Goal: Task Accomplishment & Management: Manage account settings

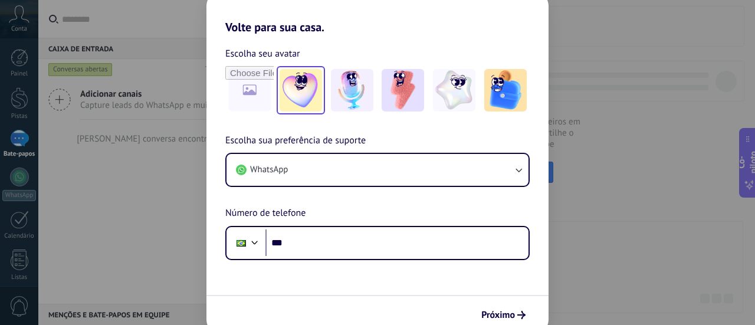
click at [303, 103] on img at bounding box center [301, 90] width 42 height 42
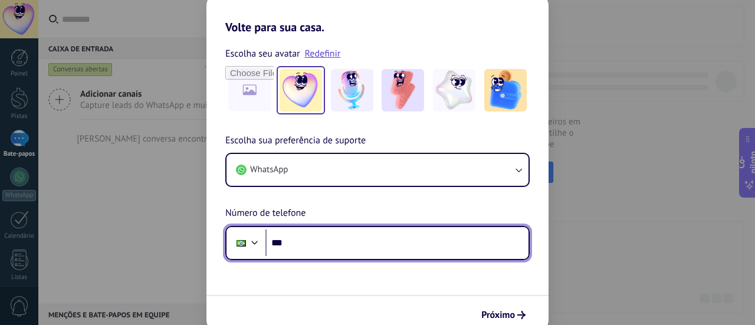
click at [319, 252] on input "***" at bounding box center [397, 243] width 263 height 27
type input "**********"
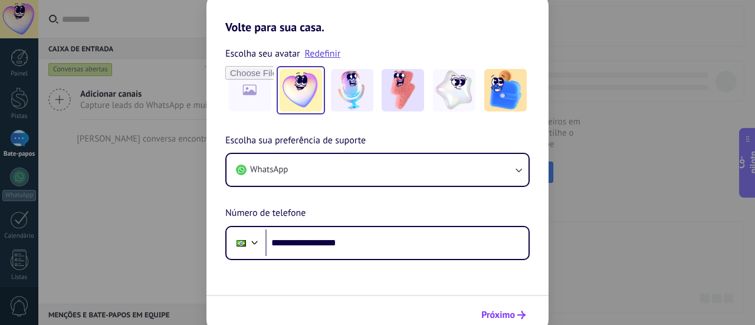
click at [501, 313] on font "Próximo" at bounding box center [499, 315] width 34 height 12
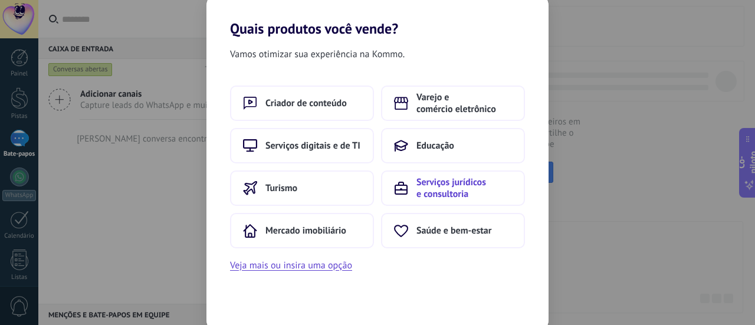
click at [454, 199] on font "Serviços jurídicos e consultoria" at bounding box center [452, 188] width 70 height 24
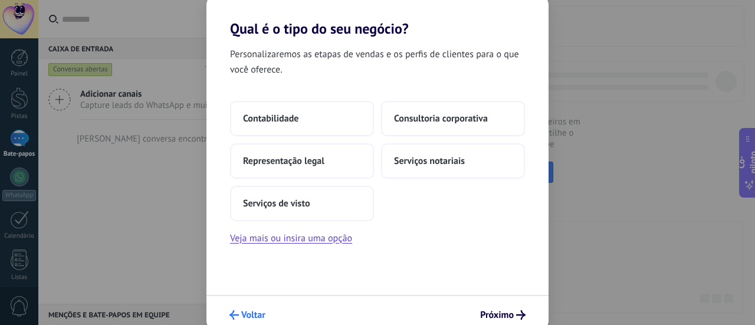
click at [252, 313] on font "Voltar" at bounding box center [253, 315] width 24 height 12
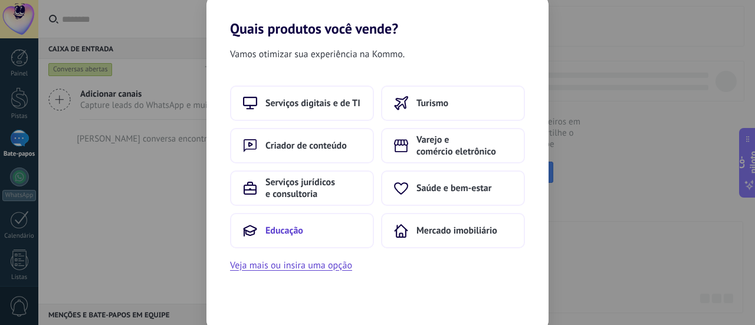
click at [284, 236] on font "Educação" at bounding box center [285, 231] width 38 height 12
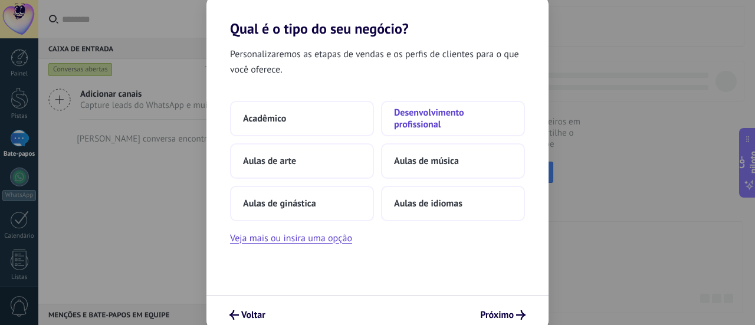
click at [446, 112] on font "Desenvolvimento profissional" at bounding box center [429, 119] width 70 height 24
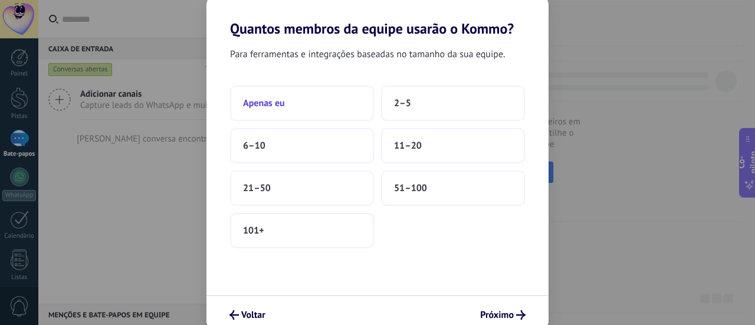
click at [299, 111] on button "Apenas eu" at bounding box center [302, 103] width 144 height 35
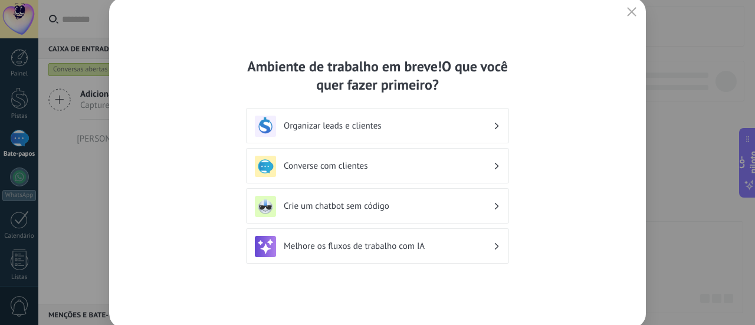
click at [325, 120] on font "Organizar leads e clientes" at bounding box center [333, 125] width 98 height 11
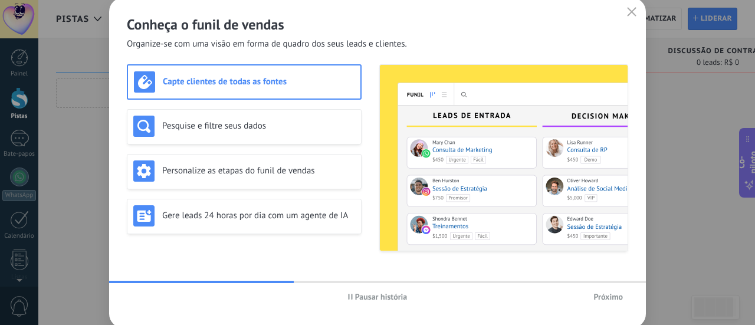
click at [389, 296] on font "Pausar história" at bounding box center [381, 296] width 53 height 11
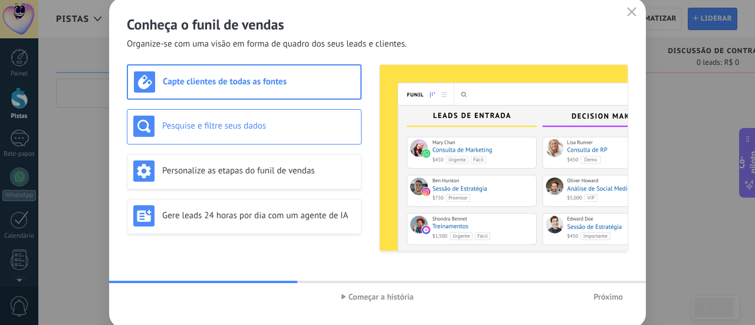
click at [245, 136] on div "Pesquise e filtre seus dados" at bounding box center [244, 126] width 235 height 35
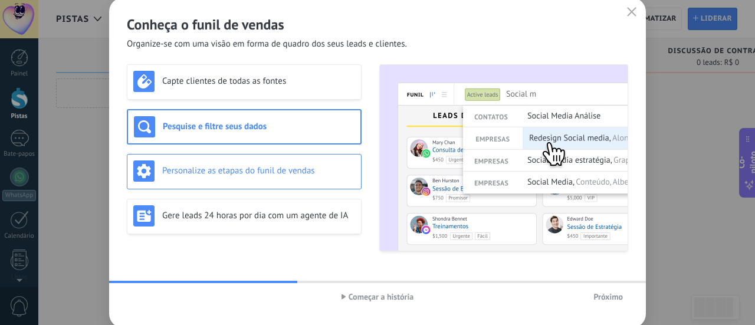
click at [264, 171] on font "Personalize as etapas do funil de vendas" at bounding box center [238, 170] width 153 height 11
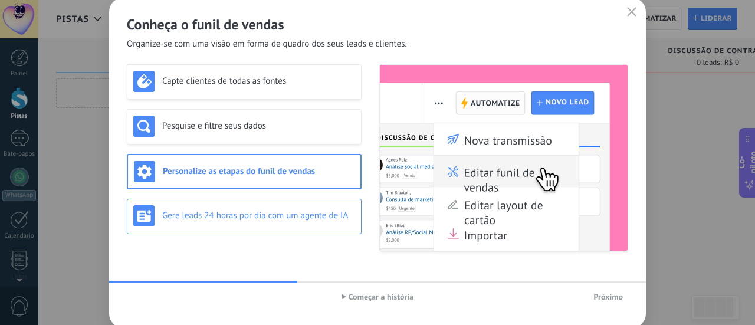
click at [299, 227] on div "Gere leads 24 horas por dia com um agente de IA" at bounding box center [244, 216] width 235 height 35
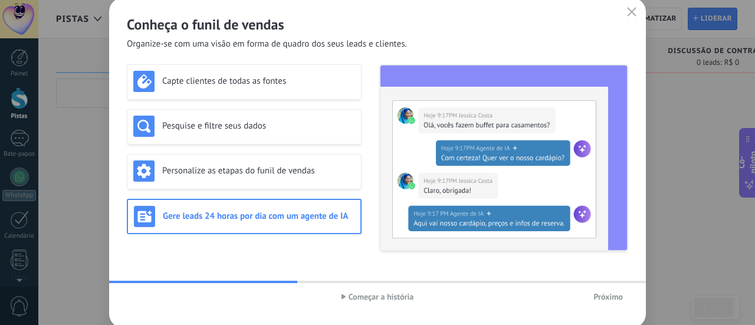
click at [624, 8] on div "Conheça o funil de vendas Organize-se com uma visão em forma de quadro dos seus…" at bounding box center [377, 24] width 537 height 53
click at [631, 12] on use "button" at bounding box center [632, 11] width 9 height 9
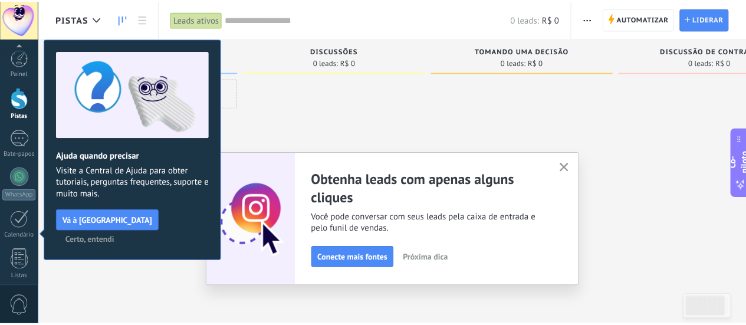
scroll to position [165, 0]
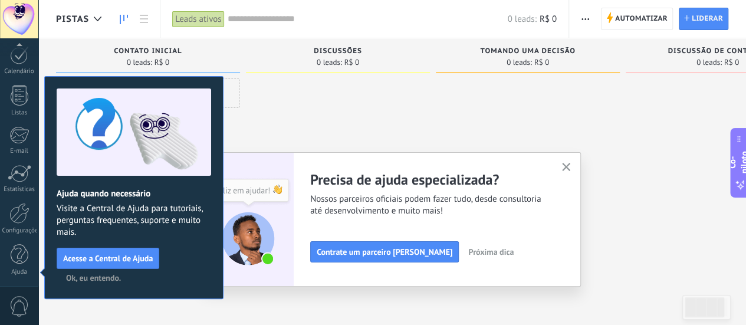
click at [581, 170] on div "Ajuste seu fluxo de trabalho Você pode criar vários funis personalizados que se…" at bounding box center [393, 219] width 378 height 135
click at [579, 166] on div "Ajuste seu fluxo de trabalho Você pode criar vários funis personalizados que se…" at bounding box center [393, 219] width 378 height 135
click at [571, 166] on icon "button" at bounding box center [566, 167] width 9 height 9
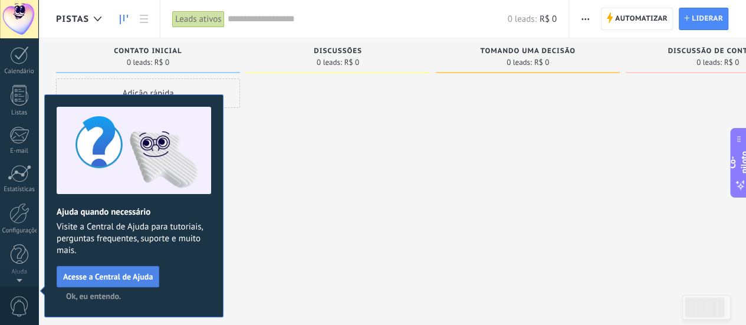
scroll to position [0, 0]
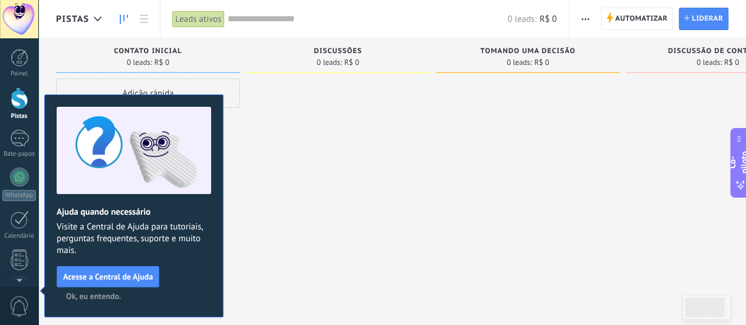
click at [92, 296] on font "Ok, eu entendo." at bounding box center [93, 296] width 55 height 11
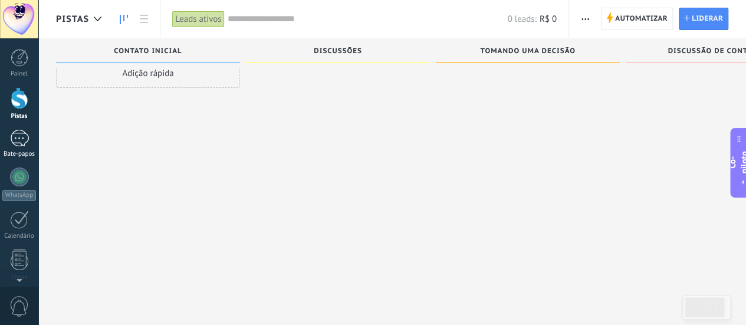
click at [26, 145] on div at bounding box center [19, 138] width 19 height 17
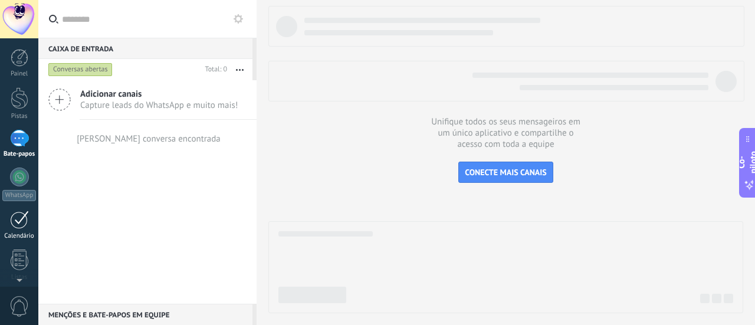
click at [29, 230] on link "Calendário" at bounding box center [19, 226] width 38 height 30
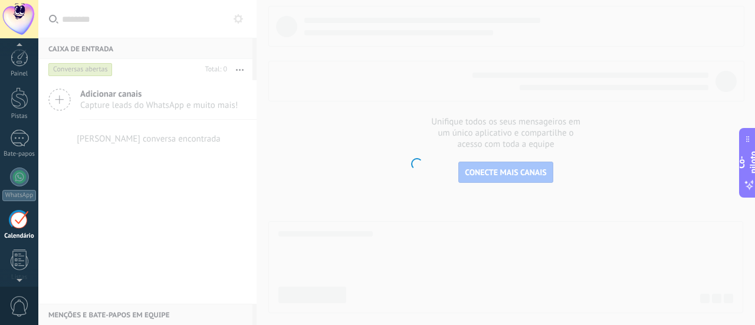
scroll to position [76, 0]
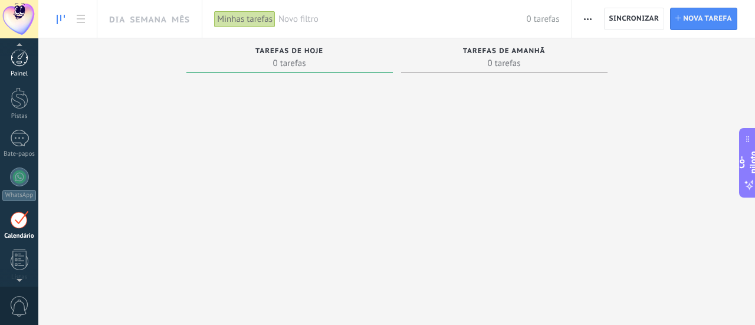
click at [15, 61] on div at bounding box center [20, 58] width 18 height 18
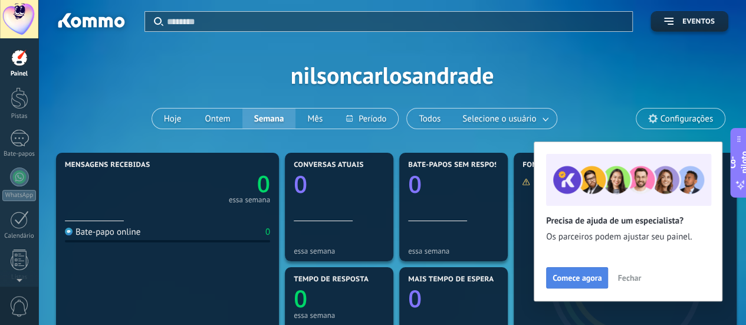
click at [597, 280] on font "Comece agora" at bounding box center [577, 278] width 49 height 11
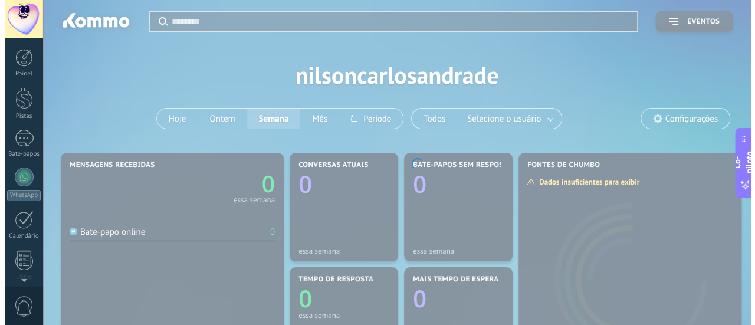
scroll to position [165, 0]
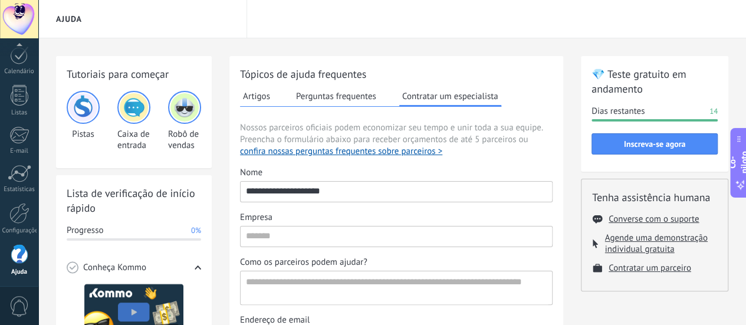
click at [175, 112] on img at bounding box center [185, 107] width 28 height 28
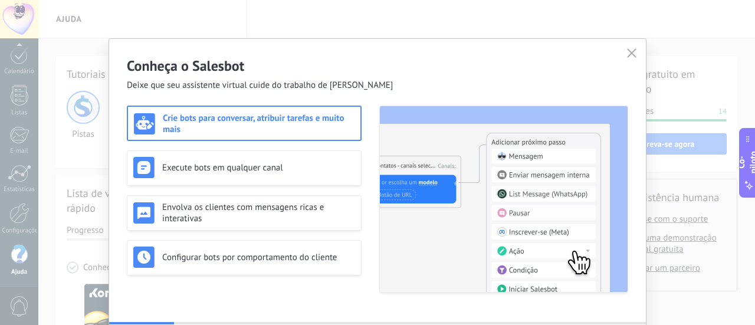
scroll to position [83, 0]
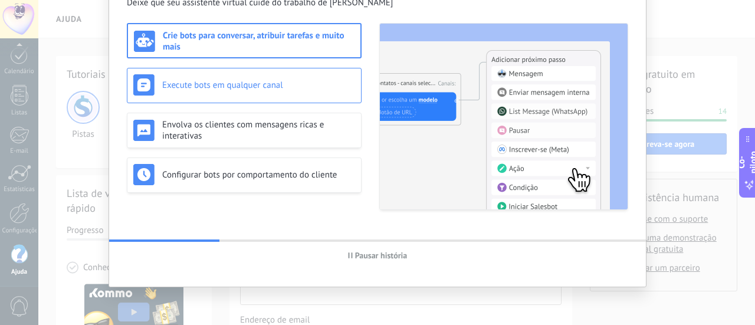
click at [289, 71] on div "Execute bots em qualquer canal" at bounding box center [244, 85] width 235 height 35
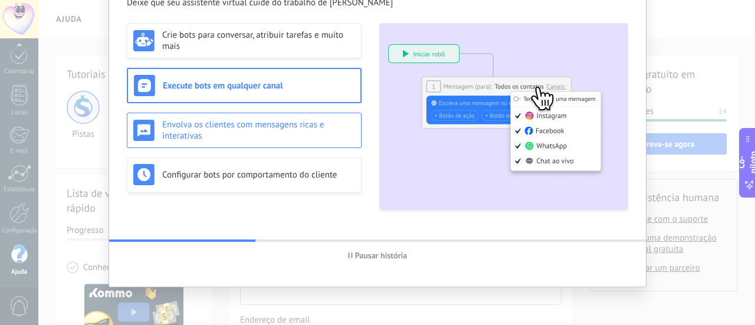
click at [289, 133] on h3 "Envolva os clientes com mensagens ricas e interativas" at bounding box center [258, 130] width 193 height 22
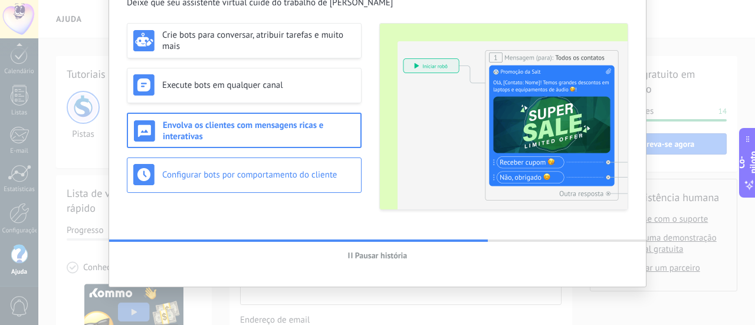
click at [289, 164] on div "Configurar bots por comportamento do cliente" at bounding box center [244, 174] width 222 height 21
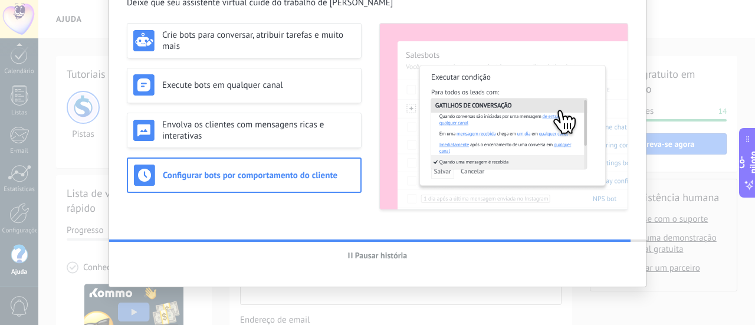
scroll to position [0, 0]
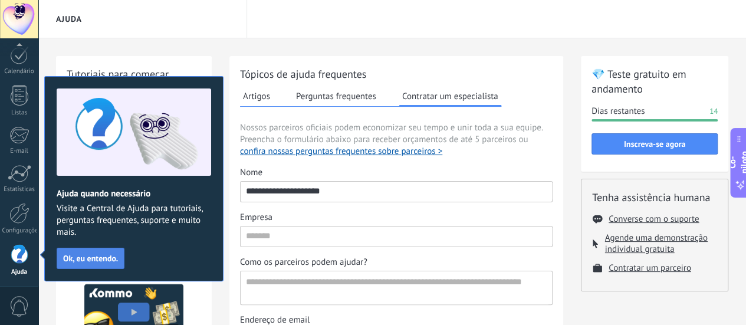
click at [112, 260] on font "Ok, eu entendo." at bounding box center [90, 258] width 55 height 11
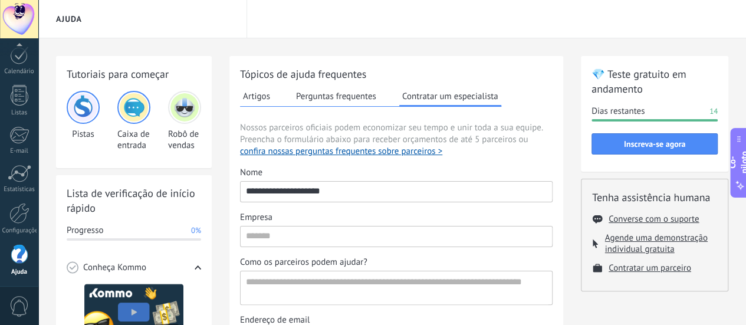
click at [196, 119] on div at bounding box center [184, 107] width 33 height 33
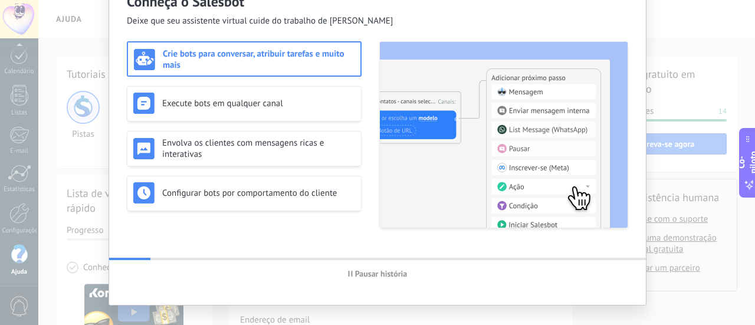
scroll to position [83, 0]
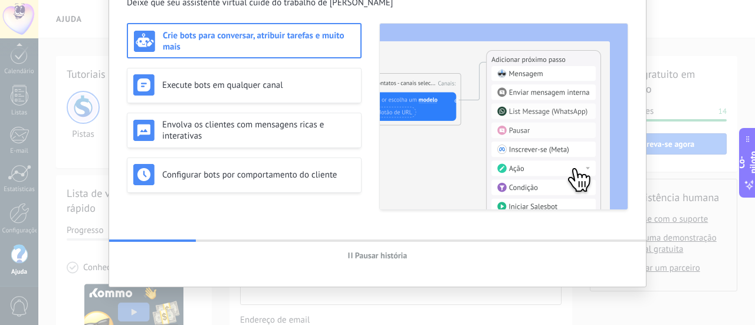
click at [260, 48] on h3 "Crie bots para conversar, atribuir tarefas e muito mais" at bounding box center [259, 41] width 192 height 22
click at [261, 47] on h3 "Crie bots para conversar, atribuir tarefas e muito mais" at bounding box center [259, 41] width 192 height 22
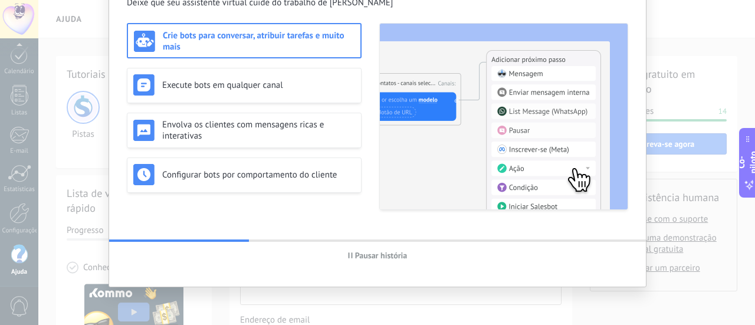
click at [434, 213] on div "Crie bots para conversar, atribuir tarefas e muito mais Execute bots em qualque…" at bounding box center [378, 123] width 502 height 200
click at [399, 255] on font "Pausar história" at bounding box center [381, 255] width 53 height 11
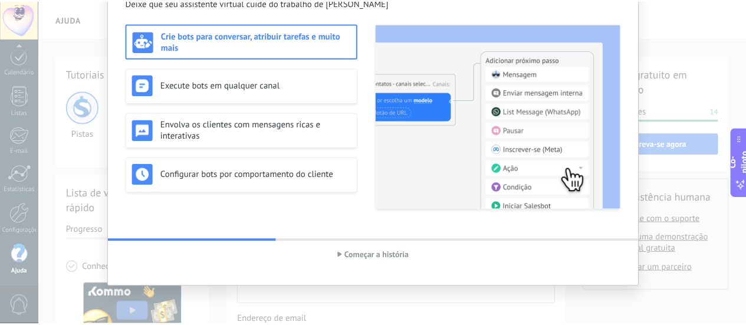
scroll to position [0, 0]
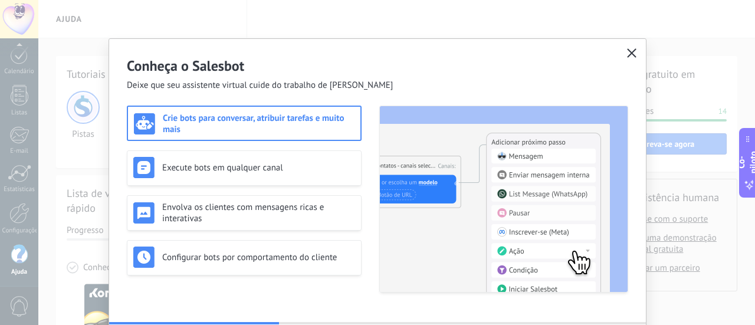
click at [628, 55] on icon "button" at bounding box center [631, 52] width 9 height 9
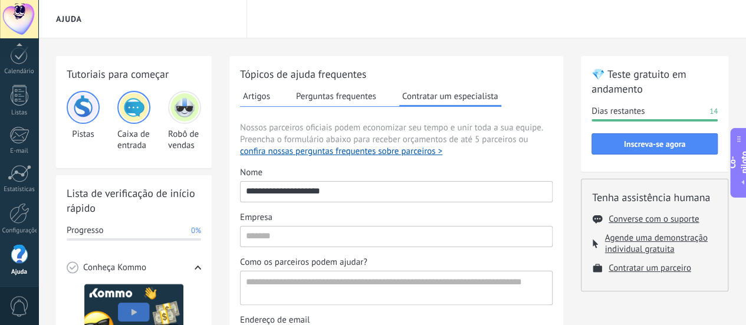
click at [188, 112] on img at bounding box center [185, 107] width 28 height 28
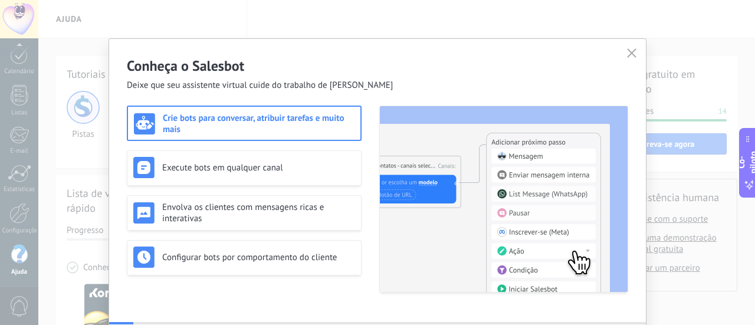
click at [225, 128] on h3 "Crie bots para conversar, atribuir tarefas e muito mais" at bounding box center [259, 124] width 192 height 22
click at [628, 51] on use "button" at bounding box center [632, 52] width 9 height 9
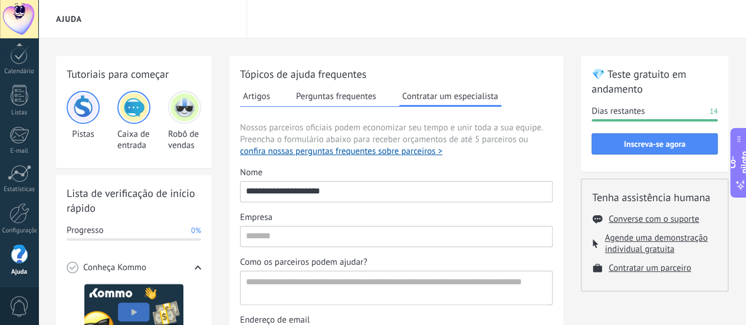
scroll to position [196, 0]
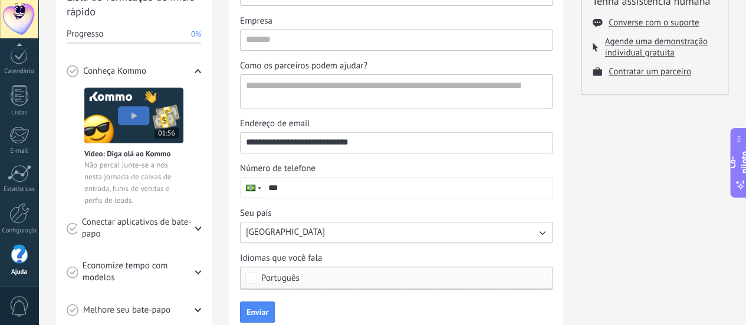
click at [158, 229] on span "Conectar aplicativos de bate-papo" at bounding box center [139, 229] width 114 height 24
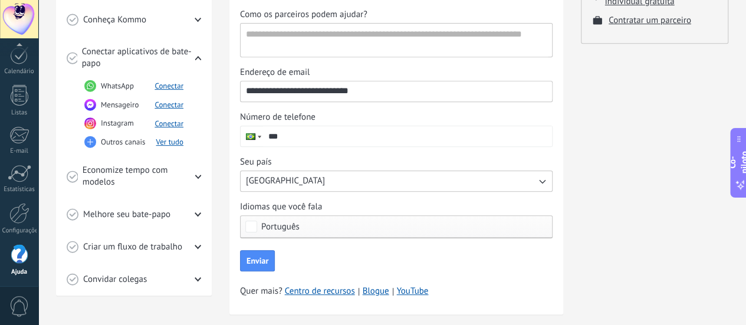
scroll to position [267, 0]
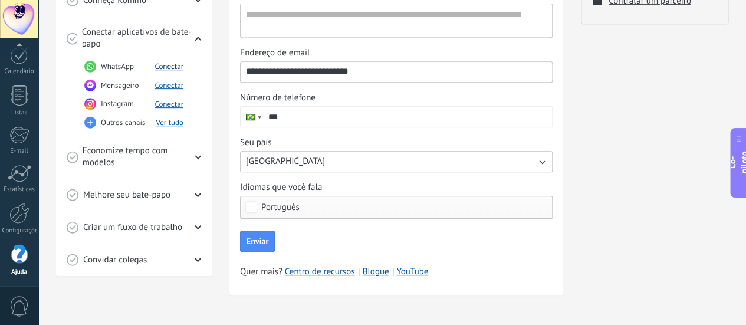
click at [164, 65] on font "Conectar" at bounding box center [169, 66] width 29 height 10
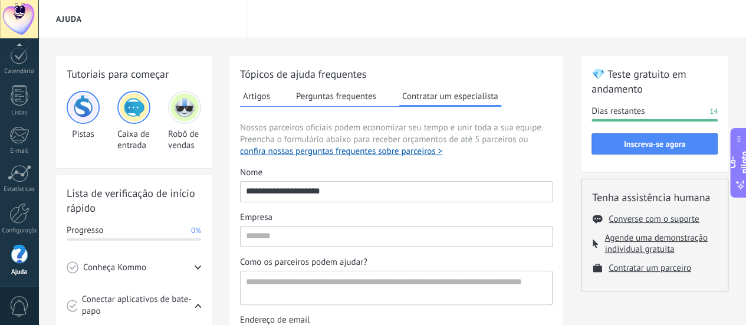
scroll to position [196, 0]
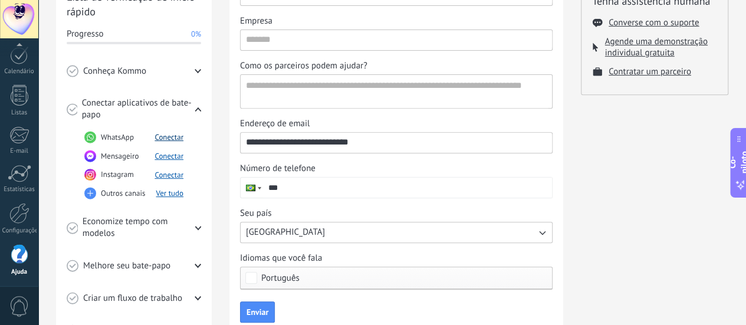
click at [162, 139] on font "Conectar" at bounding box center [169, 137] width 29 height 10
click at [168, 68] on div "Conheça Kommo" at bounding box center [134, 71] width 135 height 32
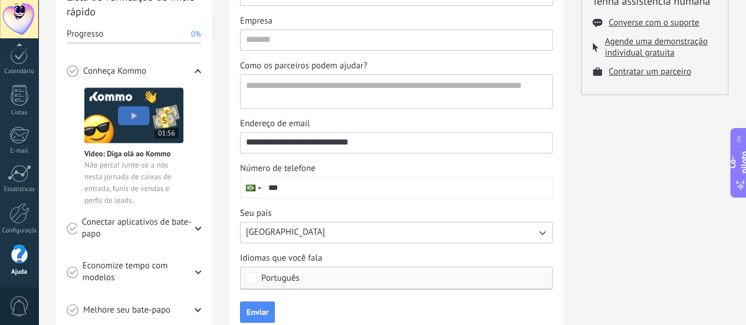
click at [152, 123] on img at bounding box center [133, 115] width 99 height 56
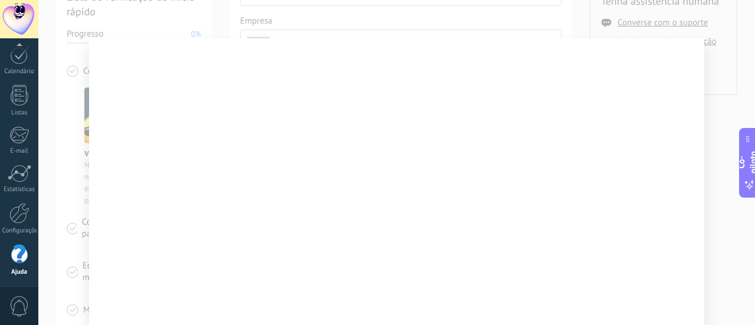
click at [744, 89] on div at bounding box center [396, 162] width 717 height 325
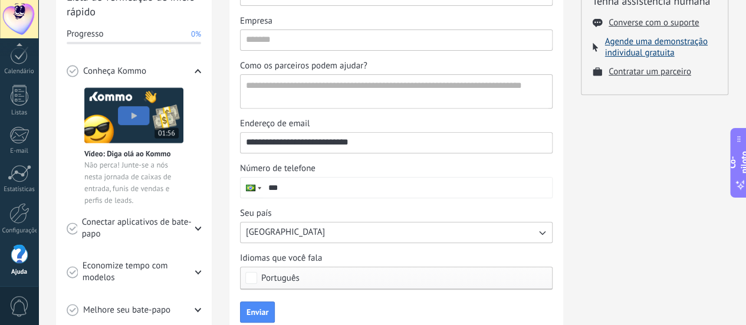
click at [669, 46] on font "Agende uma demonstração individual gratuita" at bounding box center [656, 47] width 103 height 22
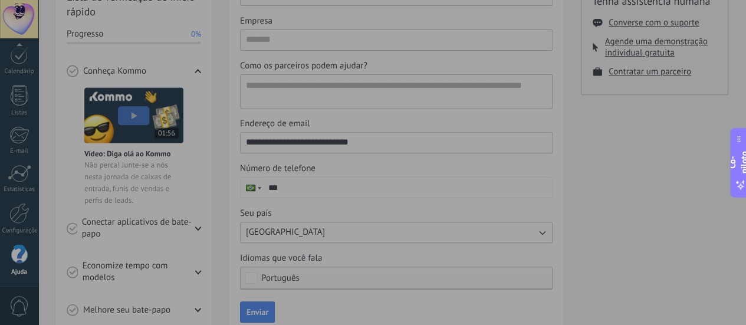
scroll to position [0, 0]
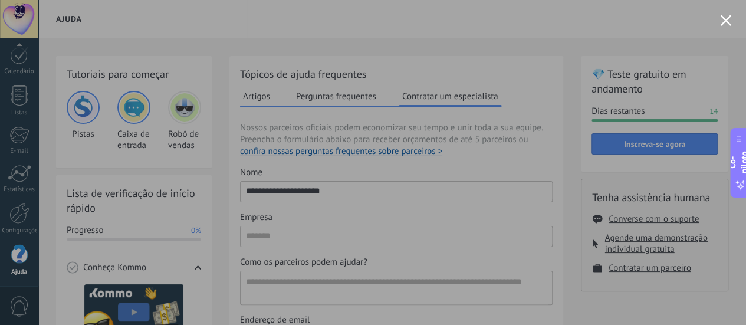
click at [722, 89] on div at bounding box center [373, 162] width 746 height 325
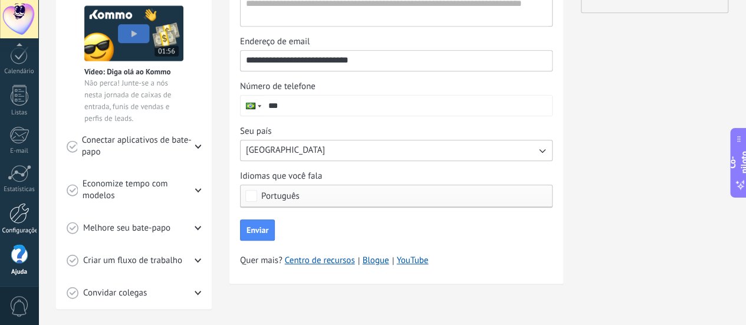
scroll to position [279, 0]
click at [21, 223] on link "Configurações" at bounding box center [19, 219] width 38 height 32
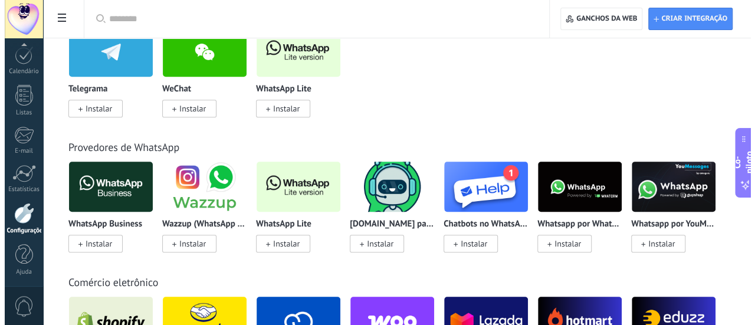
scroll to position [196, 0]
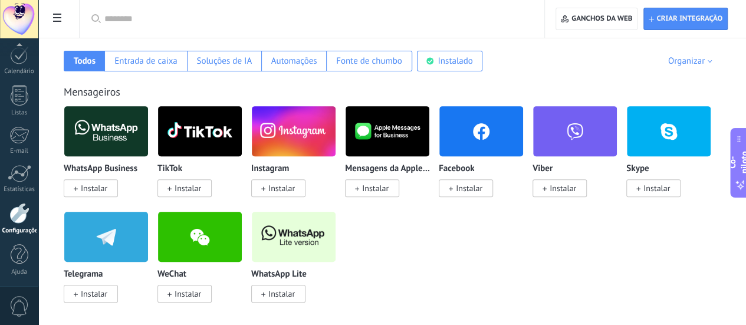
click at [107, 194] on font "Instalar" at bounding box center [94, 188] width 27 height 11
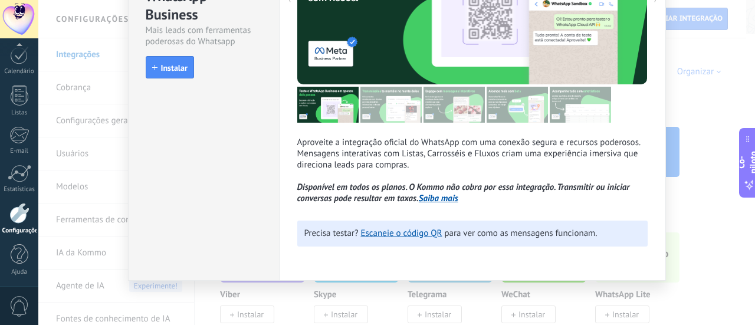
scroll to position [158, 0]
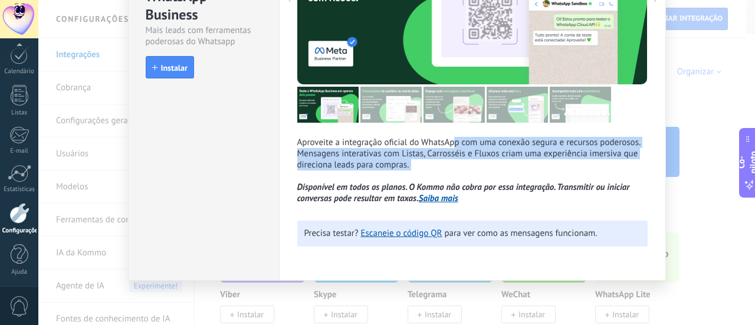
drag, startPoint x: 455, startPoint y: 136, endPoint x: 493, endPoint y: 173, distance: 53.0
click at [493, 173] on div "Aproveite a integração oficial do WhatsApp com uma conexão segura e recursos po…" at bounding box center [472, 54] width 351 height 302
click at [493, 174] on p "Aproveite a integração oficial do WhatsApp com uma conexão segura e recursos po…" at bounding box center [472, 170] width 351 height 67
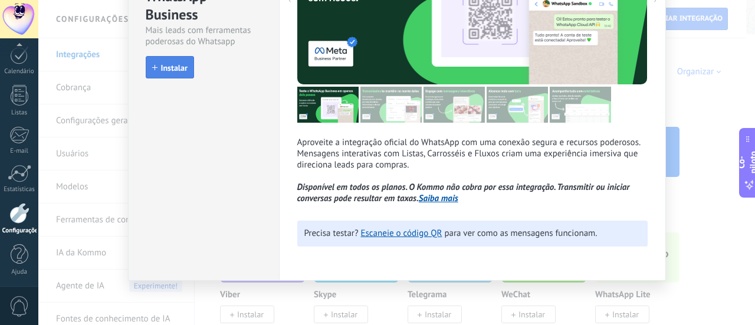
click at [161, 64] on font "Instalar" at bounding box center [174, 68] width 27 height 11
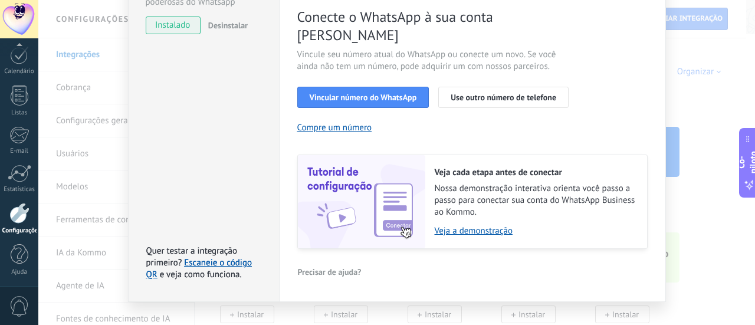
scroll to position [0, 0]
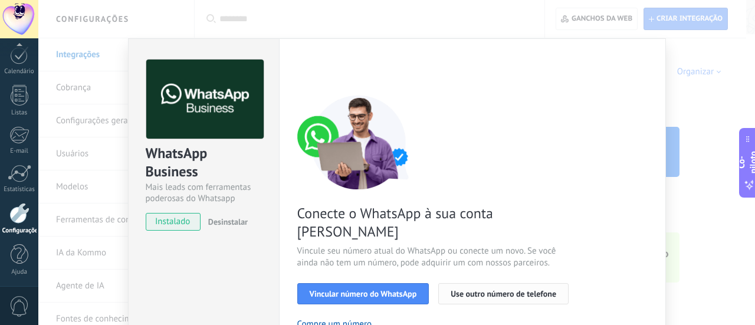
click at [498, 289] on font "Use outro número de telefone" at bounding box center [504, 294] width 106 height 11
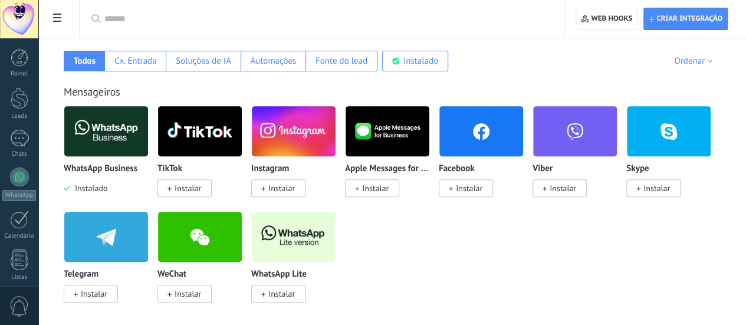
click at [149, 179] on div "WhatsApp Business Instalado" at bounding box center [106, 179] width 85 height 30
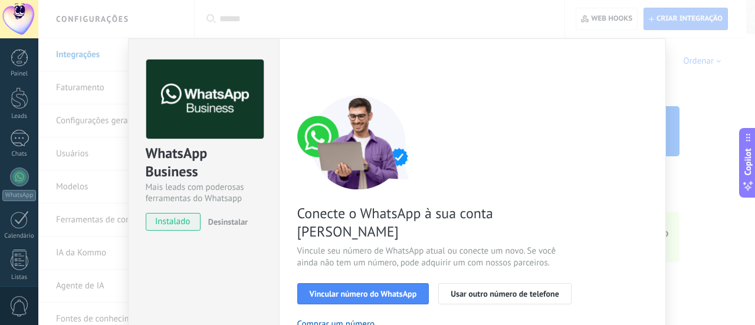
scroll to position [189, 0]
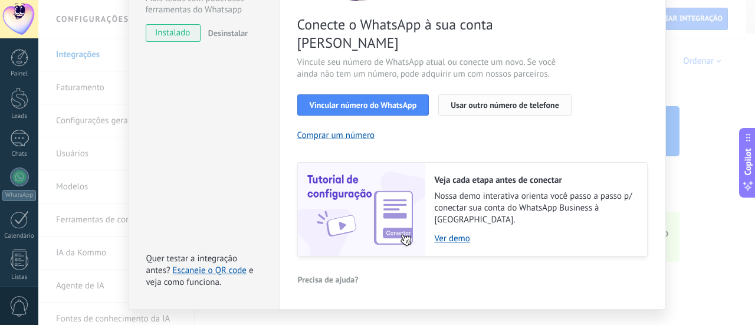
click at [497, 101] on span "Usar outro número de telefone" at bounding box center [505, 105] width 109 height 8
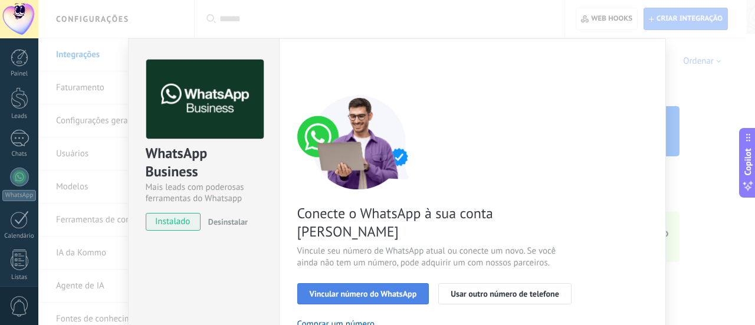
click at [367, 290] on span "Vincular número do WhatsApp" at bounding box center [363, 294] width 107 height 8
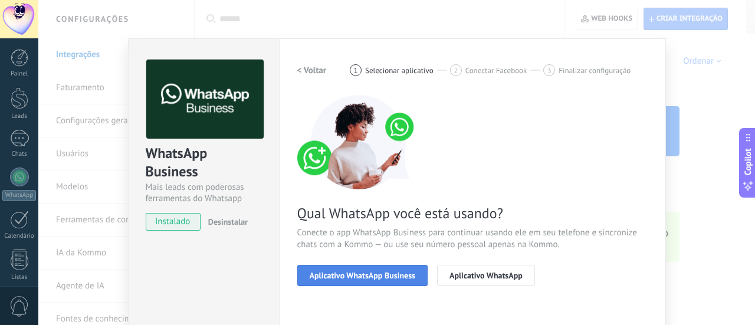
click at [347, 279] on span "Aplicativo WhatsApp Business" at bounding box center [363, 275] width 106 height 8
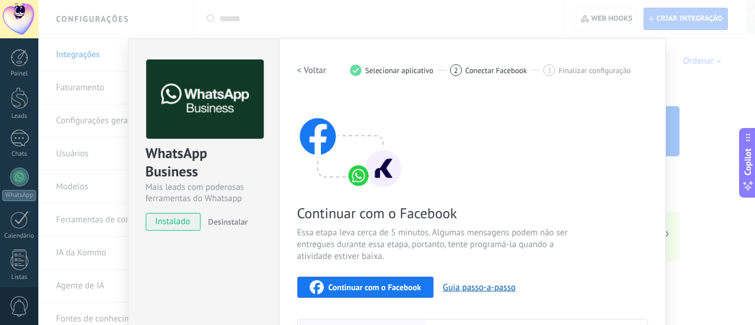
click at [358, 290] on span "Continuar com o Facebook" at bounding box center [375, 287] width 93 height 8
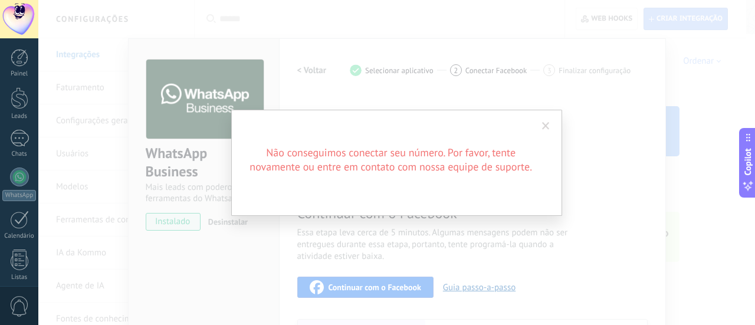
click at [546, 121] on span at bounding box center [545, 126] width 19 height 20
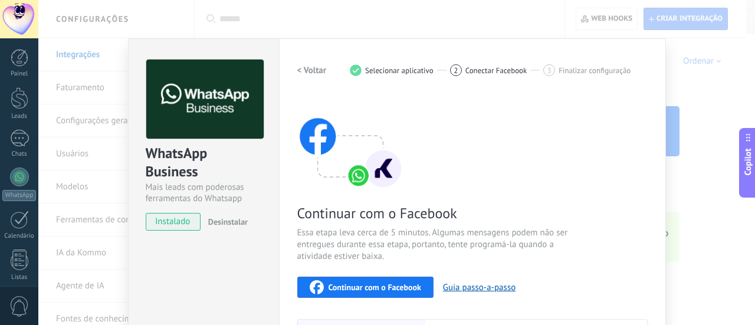
scroll to position [175, 0]
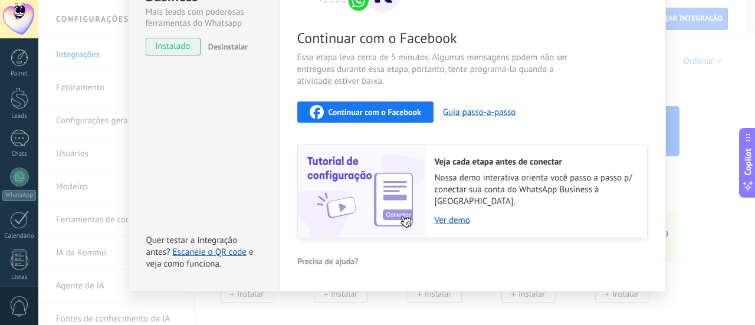
click at [228, 235] on span "Quer testar a integração antes?" at bounding box center [191, 246] width 91 height 23
click at [228, 247] on link "Escaneie o QR code" at bounding box center [210, 252] width 74 height 11
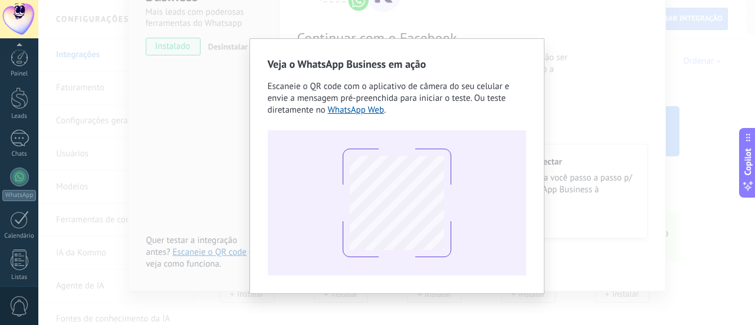
scroll to position [165, 0]
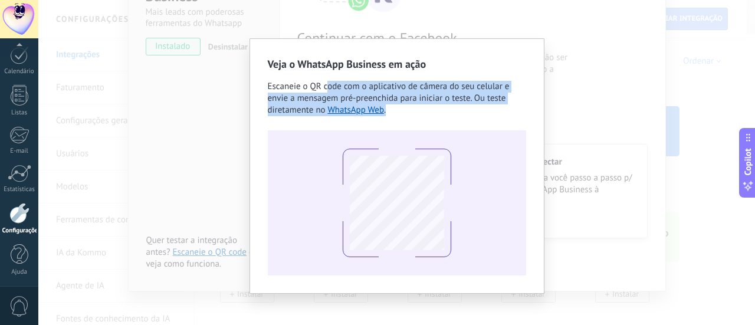
drag, startPoint x: 327, startPoint y: 89, endPoint x: 447, endPoint y: 114, distance: 123.0
click at [447, 114] on div "Escaneie o QR code com o aplicativo de câmera do seu celular e envie a mensagem…" at bounding box center [397, 98] width 258 height 35
click at [448, 114] on div "Escaneie o QR code com o aplicativo de câmera do seu celular e envie a mensagem…" at bounding box center [397, 98] width 258 height 35
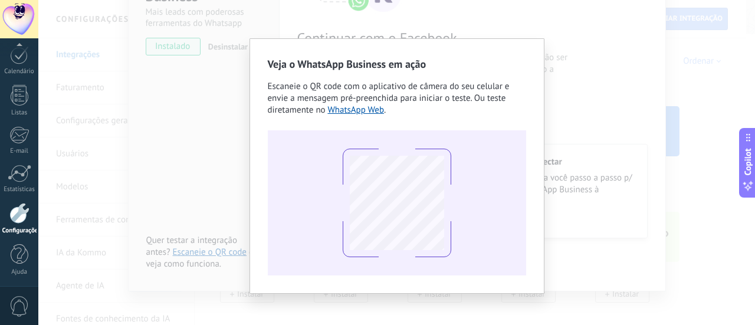
click at [422, 74] on div "Veja o WhatsApp Business em ação Escaneie o QR code com o aplicativo de câmera …" at bounding box center [397, 166] width 258 height 219
click at [558, 143] on div "Veja o WhatsApp Business em ação Escaneie o QR code com o aplicativo de câmera …" at bounding box center [396, 162] width 717 height 325
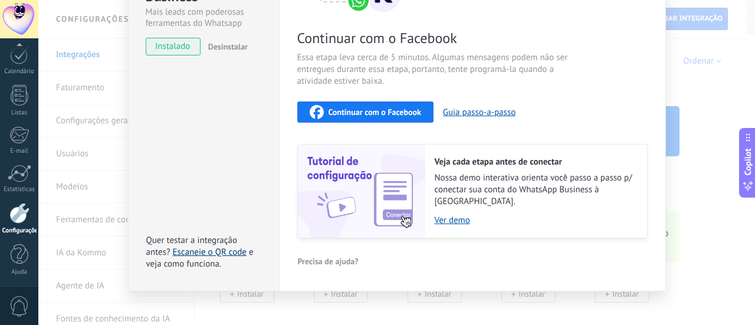
click at [230, 247] on link "Escaneie o QR code" at bounding box center [210, 252] width 74 height 11
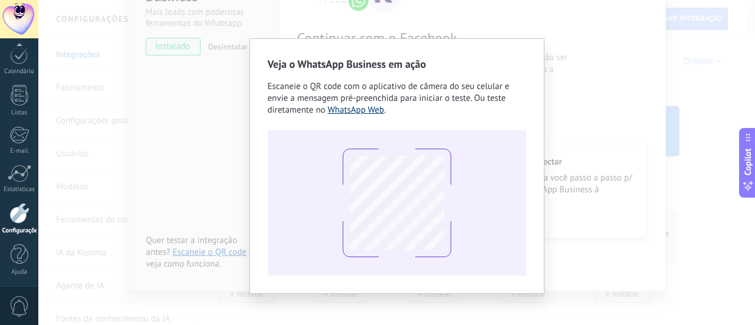
click at [363, 111] on link "WhatsApp Web" at bounding box center [355, 109] width 57 height 11
click at [363, 108] on link "WhatsApp Web" at bounding box center [355, 109] width 57 height 11
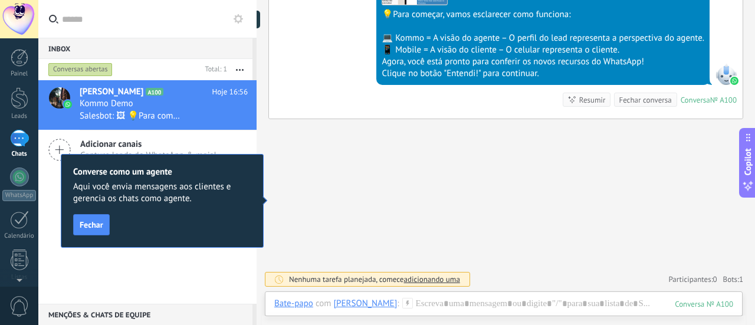
scroll to position [454, 0]
click at [85, 228] on span "Fechar" at bounding box center [92, 225] width 24 height 8
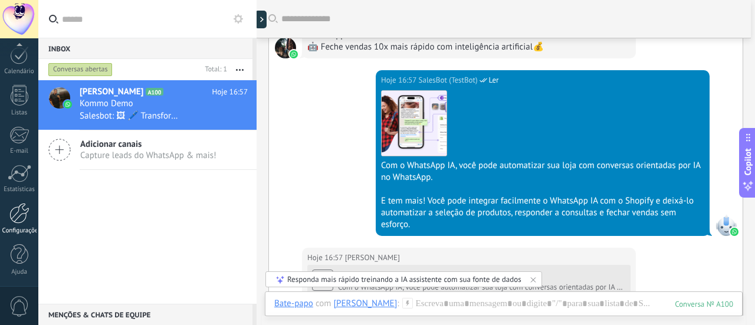
scroll to position [0, 0]
click at [232, 64] on button "button" at bounding box center [239, 69] width 25 height 21
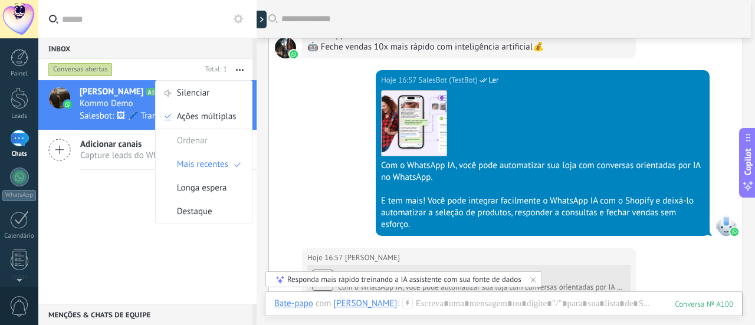
click at [103, 195] on div "[PERSON_NAME] A100 Hoje 16:57 Kommo Demo Salesbot: 🖼 🖊️ Transforme seu bate-pap…" at bounding box center [147, 192] width 218 height 224
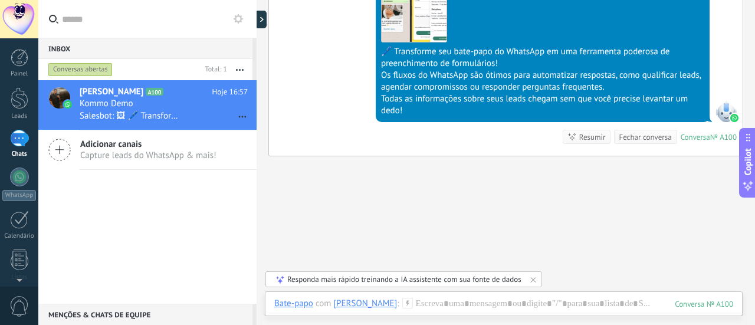
scroll to position [1315, 0]
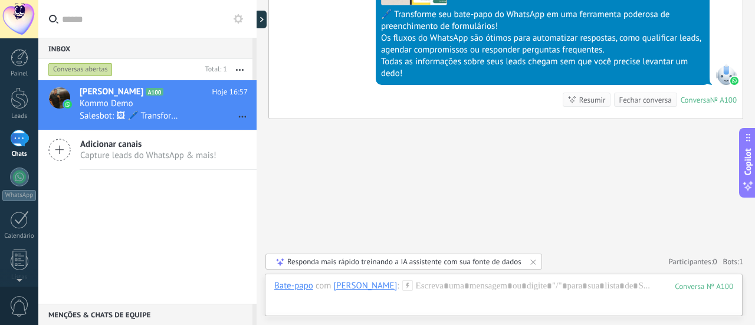
click at [485, 257] on div "Responda mais rápido treinando a IA assistente com sua fonte de dados" at bounding box center [404, 262] width 234 height 10
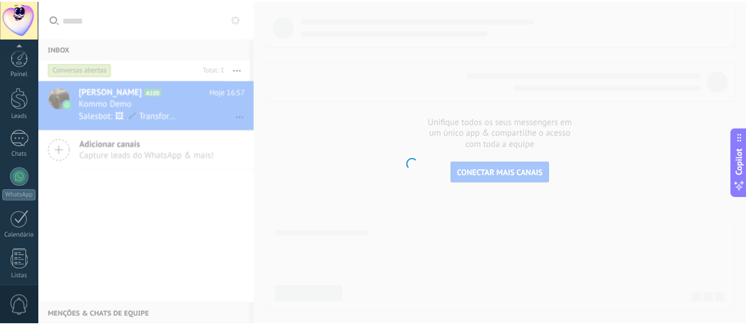
scroll to position [165, 0]
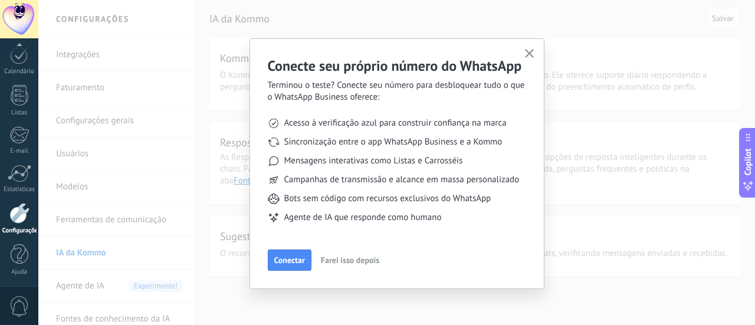
click at [530, 54] on icon "button" at bounding box center [529, 53] width 9 height 9
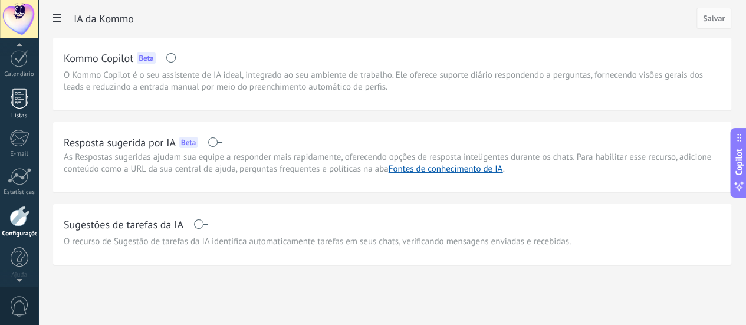
scroll to position [0, 0]
click at [12, 63] on div at bounding box center [20, 58] width 18 height 18
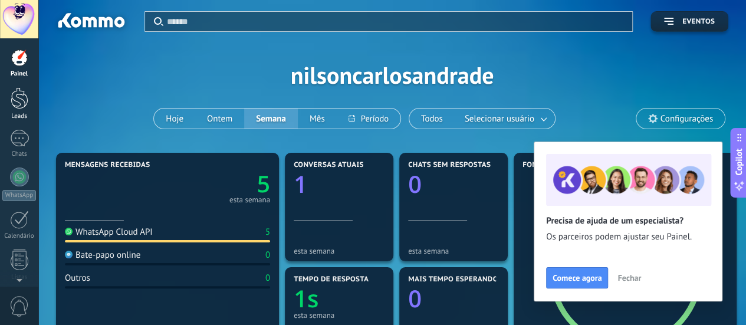
click at [24, 94] on div at bounding box center [20, 98] width 18 height 22
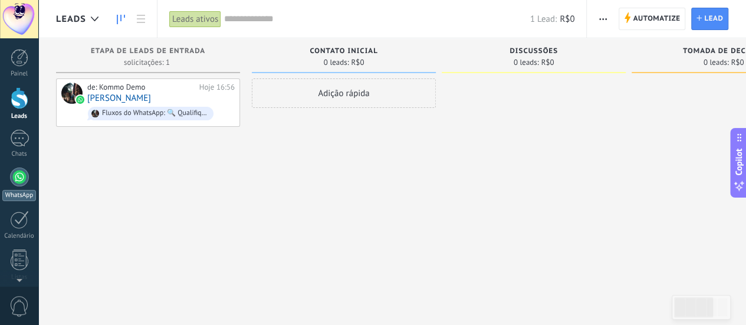
click at [16, 176] on div at bounding box center [19, 177] width 19 height 19
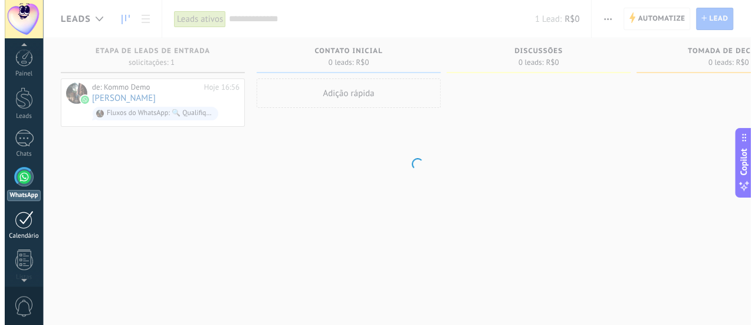
scroll to position [34, 0]
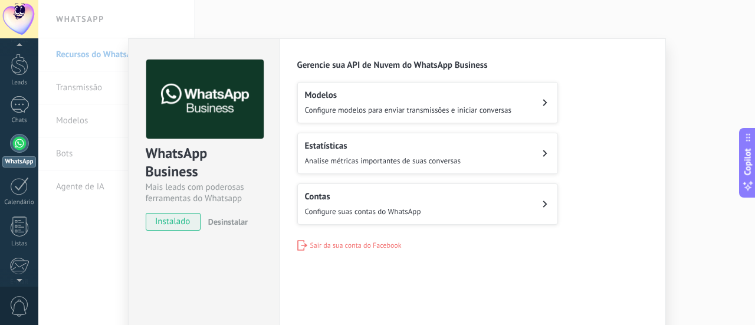
click at [386, 207] on span "Configure suas contas do WhatsApp" at bounding box center [363, 212] width 116 height 10
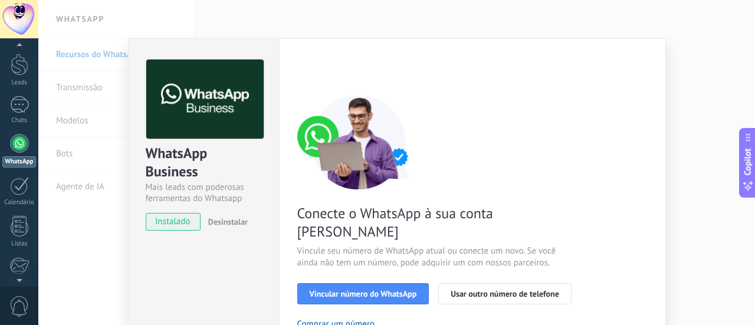
scroll to position [189, 0]
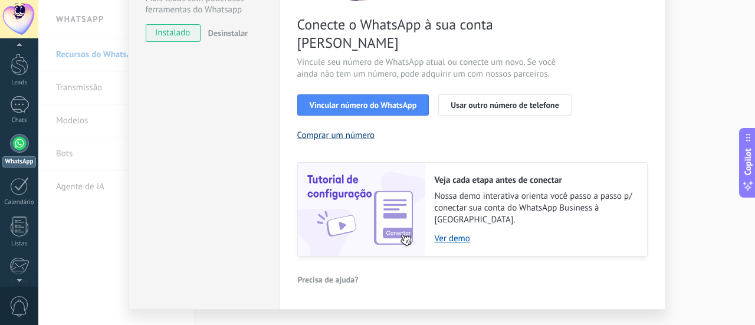
click at [356, 130] on button "Comprar um número" at bounding box center [336, 135] width 78 height 11
click at [387, 101] on span "Vincular número do WhatsApp" at bounding box center [363, 105] width 107 height 8
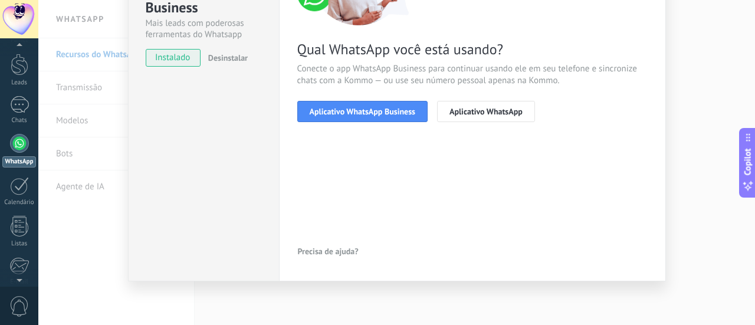
scroll to position [0, 0]
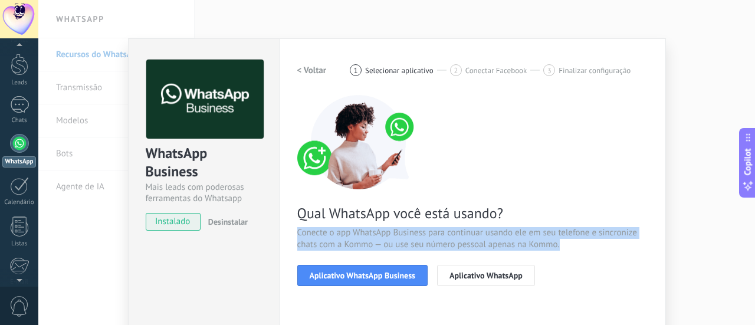
drag, startPoint x: 338, startPoint y: 233, endPoint x: 604, endPoint y: 255, distance: 267.6
click at [604, 255] on div "Qual WhatsApp você está usando? Conecte o app WhatsApp Business para continuar …" at bounding box center [472, 190] width 351 height 191
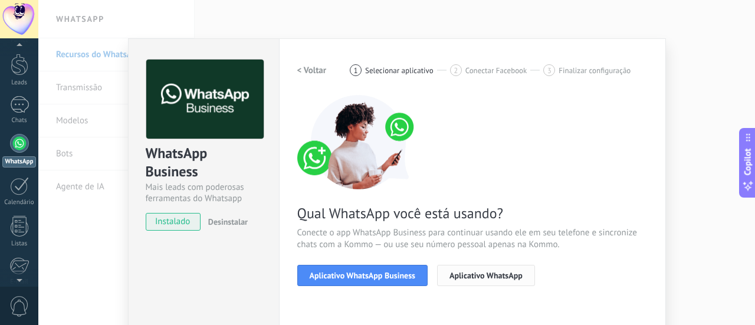
click at [509, 271] on span "Aplicativo WhatsApp" at bounding box center [486, 275] width 73 height 8
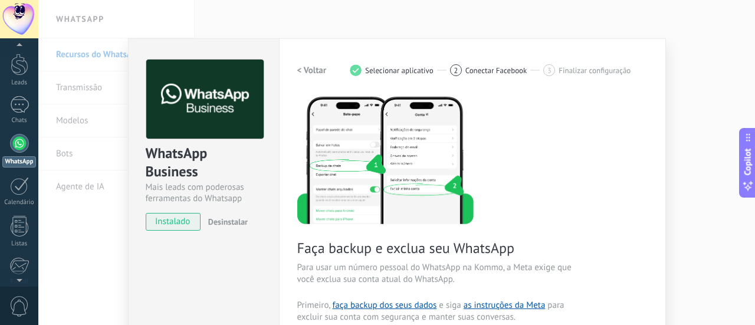
scroll to position [196, 0]
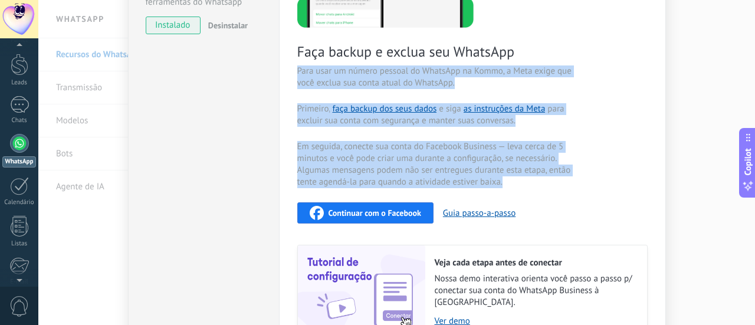
drag, startPoint x: 300, startPoint y: 64, endPoint x: 524, endPoint y: 194, distance: 258.6
click at [524, 194] on div "Faça backup e exclua seu WhatsApp Para usar um número pessoal do WhatsApp na Ko…" at bounding box center [472, 119] width 351 height 441
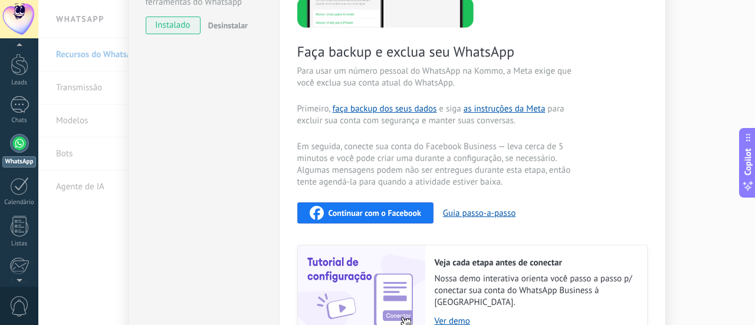
click at [524, 194] on div "Faça backup e exclua seu WhatsApp Para usar um número pessoal do WhatsApp na Ko…" at bounding box center [472, 119] width 351 height 441
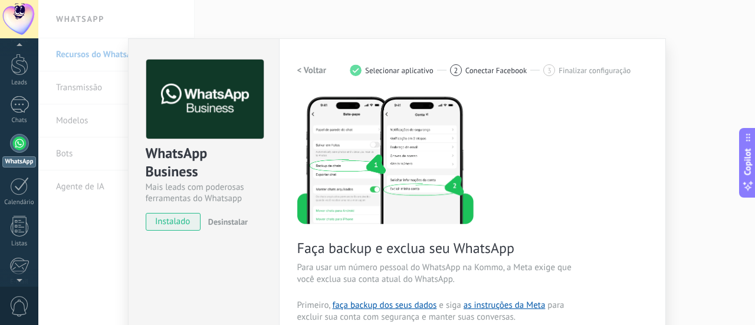
click at [309, 68] on h2 "< Voltar" at bounding box center [312, 70] width 30 height 11
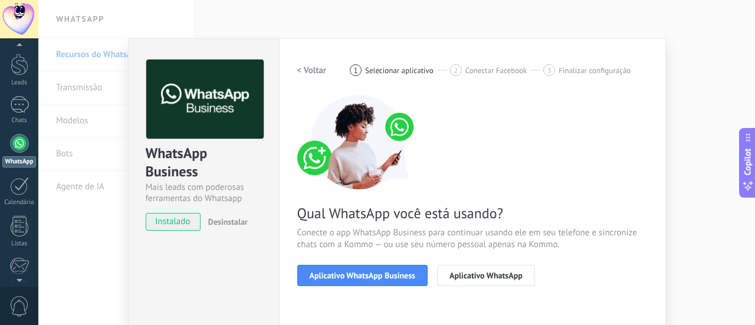
scroll to position [164, 0]
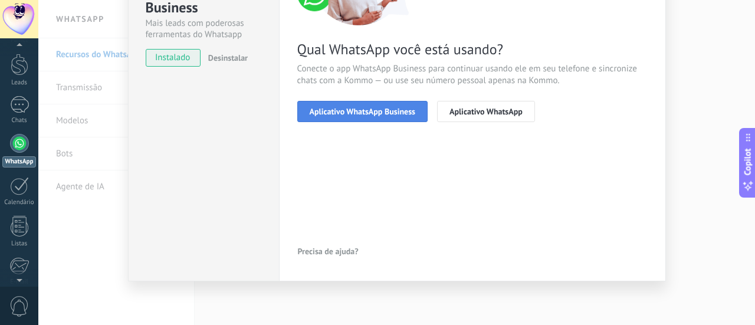
click at [337, 113] on span "Aplicativo WhatsApp Business" at bounding box center [363, 111] width 106 height 8
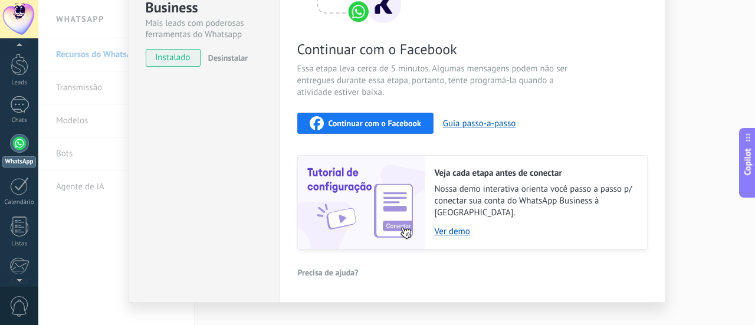
click at [371, 115] on button "Continuar com o Facebook" at bounding box center [365, 123] width 136 height 21
drag, startPoint x: 326, startPoint y: 141, endPoint x: 344, endPoint y: 194, distance: 56.2
click at [344, 194] on div "Continuar com o Facebook Essa etapa leva cerca de 5 minutos. Algumas mensagens …" at bounding box center [472, 90] width 351 height 319
click at [337, 122] on span "Continuar com o Facebook" at bounding box center [375, 123] width 93 height 8
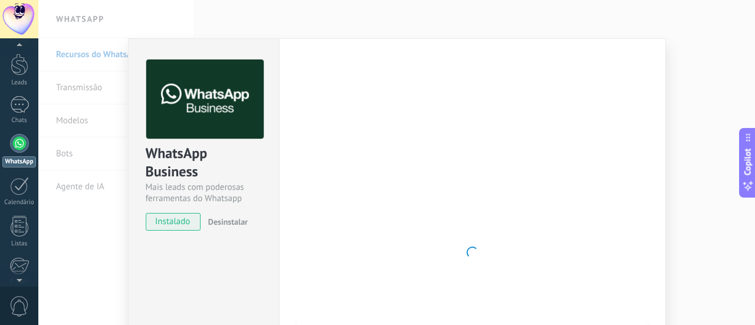
scroll to position [175, 0]
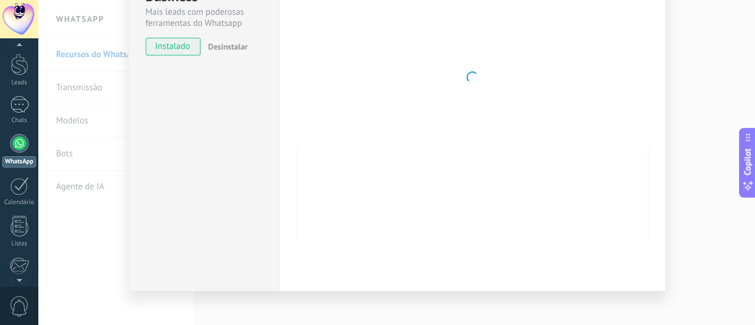
click at [316, 181] on div at bounding box center [472, 77] width 351 height 386
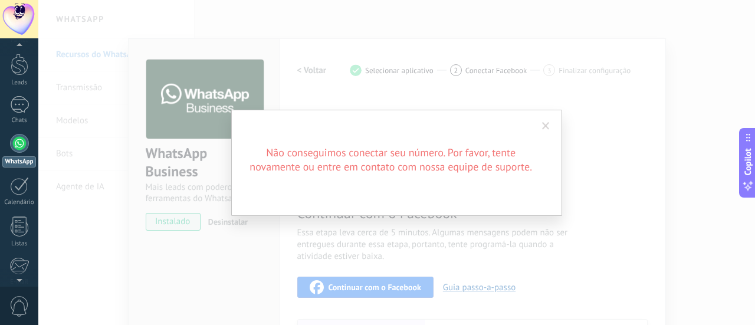
click at [552, 125] on span at bounding box center [545, 126] width 19 height 20
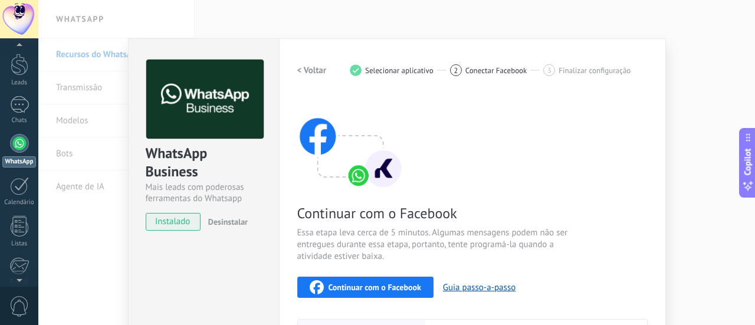
scroll to position [175, 0]
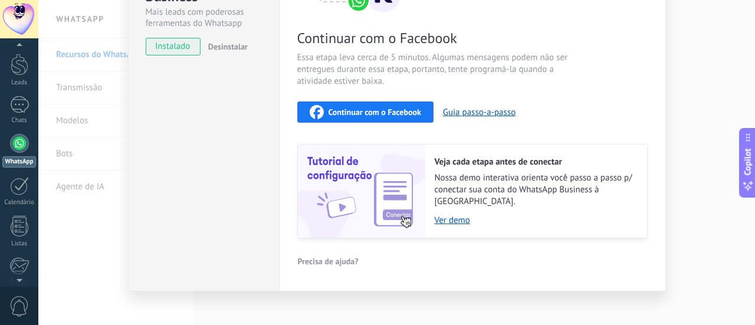
click at [371, 108] on span "Continuar com o Facebook" at bounding box center [375, 112] width 93 height 8
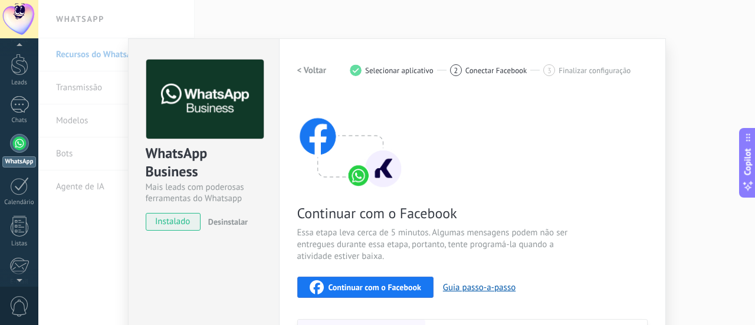
click at [720, 75] on div "WhatsApp Business Mais leads com poderosas ferramentas do Whatsapp instalado De…" at bounding box center [396, 162] width 717 height 325
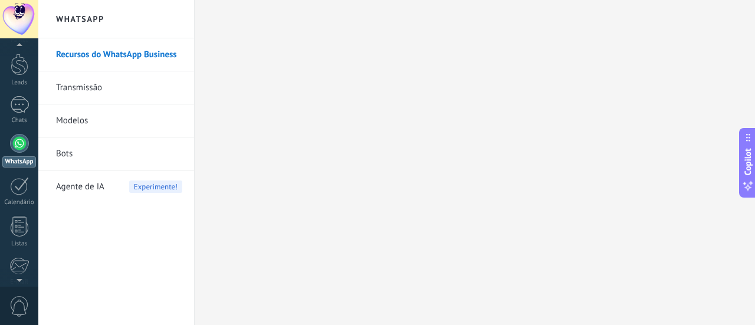
click at [82, 89] on link "Transmissão" at bounding box center [119, 87] width 126 height 33
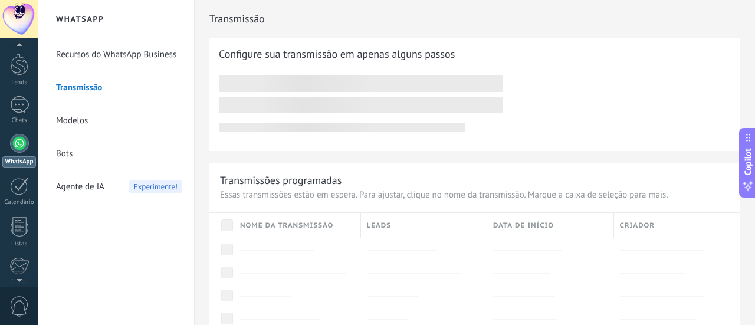
click at [119, 48] on link "Recursos do WhatsApp Business" at bounding box center [119, 54] width 126 height 33
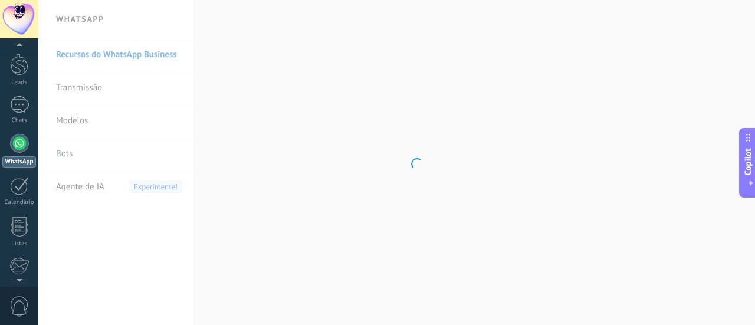
click at [740, 162] on button "Copilot" at bounding box center [747, 163] width 17 height 70
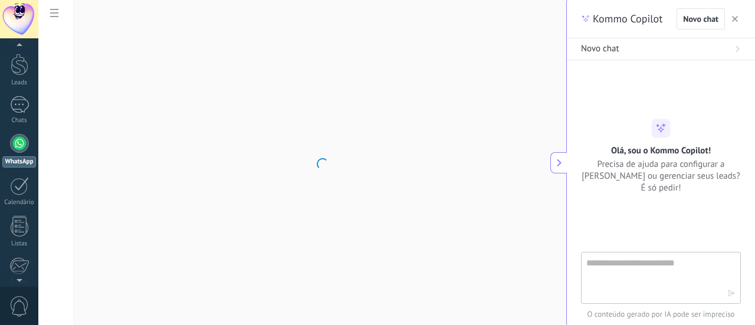
type textarea "**********"
click at [666, 269] on textarea at bounding box center [653, 277] width 133 height 42
type textarea "**********"
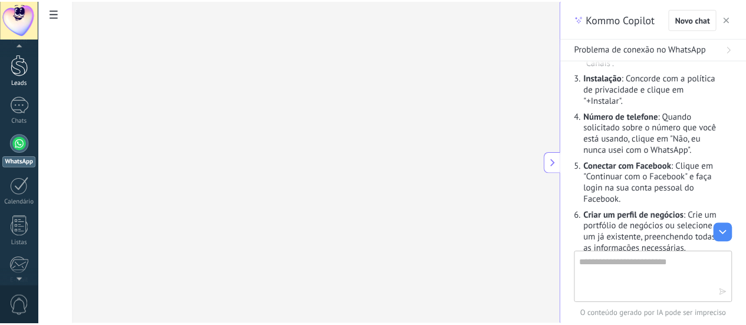
scroll to position [0, 0]
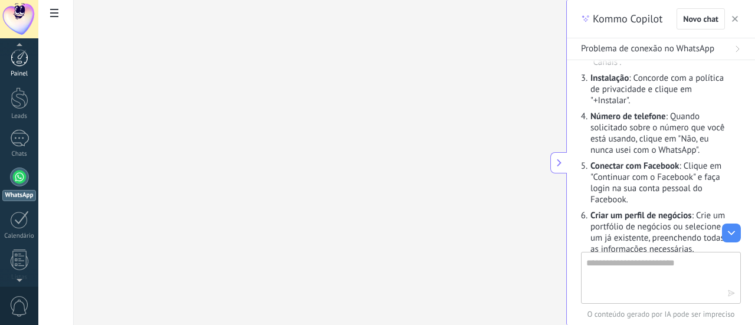
click at [17, 63] on div at bounding box center [20, 58] width 18 height 18
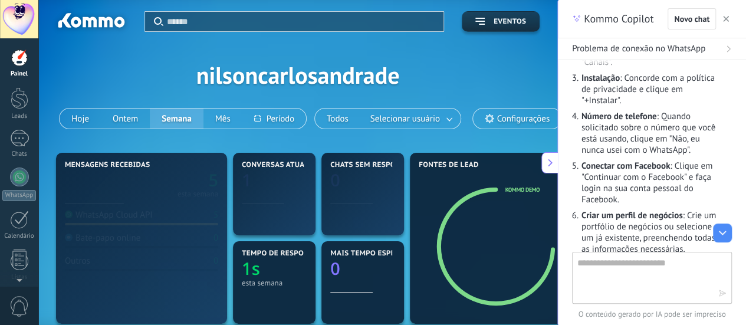
click at [739, 22] on div "Kommo Copilot Novo chat" at bounding box center [652, 19] width 188 height 38
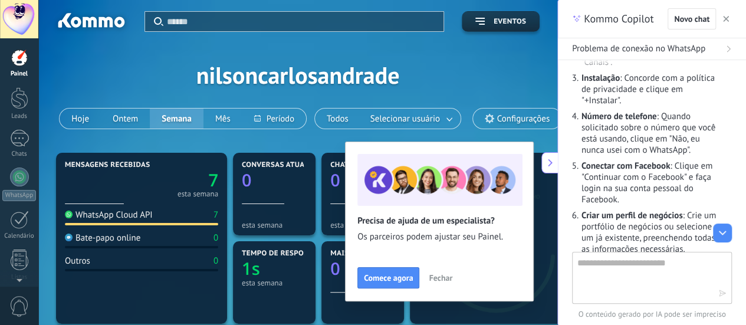
click at [728, 16] on span "button" at bounding box center [726, 19] width 6 height 8
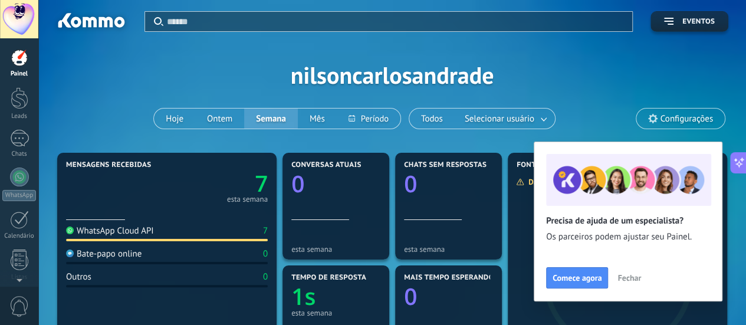
click at [622, 268] on div "Comece agora Fechar" at bounding box center [628, 277] width 164 height 21
click at [625, 275] on span "Fechar" at bounding box center [630, 278] width 24 height 8
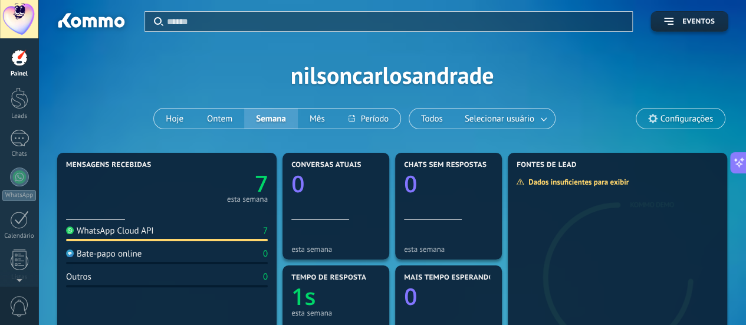
click at [678, 119] on span "Configurações" at bounding box center [687, 119] width 53 height 10
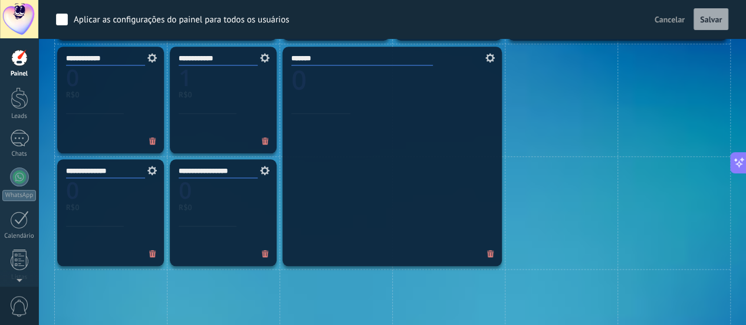
scroll to position [393, 0]
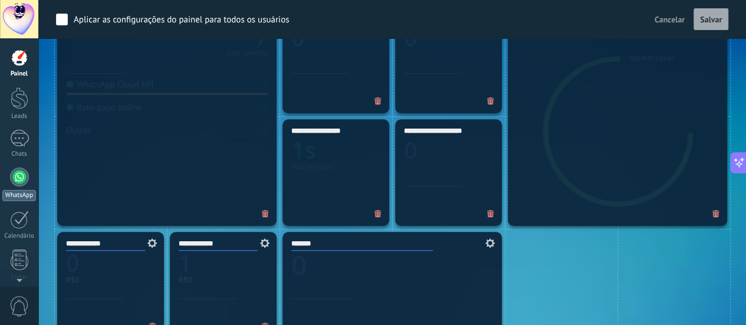
click at [18, 176] on div at bounding box center [19, 177] width 19 height 19
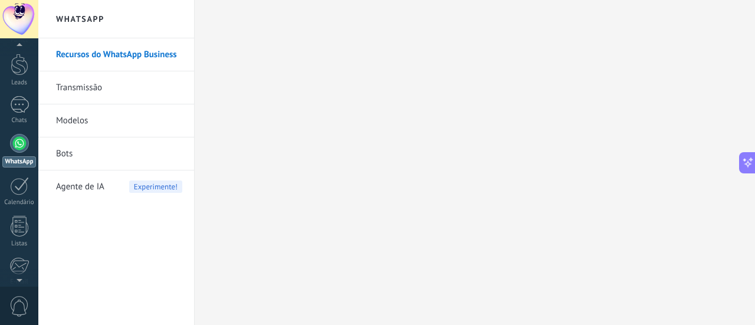
click at [93, 188] on span "Agente de IA" at bounding box center [80, 187] width 48 height 33
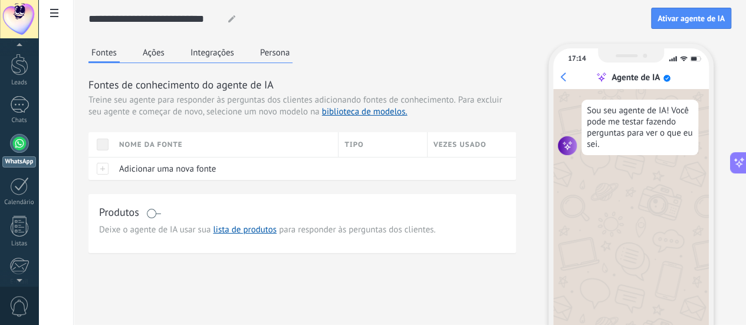
click at [235, 19] on icon at bounding box center [231, 18] width 7 height 7
click at [219, 19] on input "**********" at bounding box center [154, 18] width 130 height 21
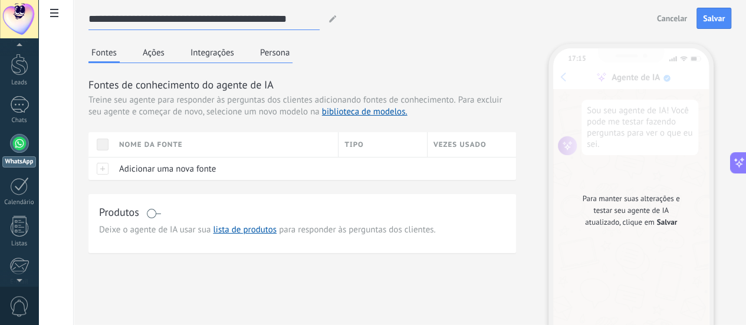
type input "**********"
click at [247, 253] on div "Produtos Deixe o agente de IA usar sua lista de produtos para responder às perg…" at bounding box center [303, 223] width 428 height 59
click at [161, 218] on span at bounding box center [153, 213] width 15 height 9
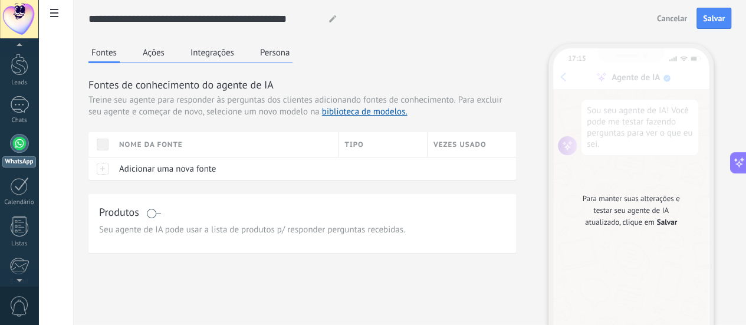
click at [161, 218] on span at bounding box center [153, 213] width 15 height 9
click at [168, 55] on button "Ações" at bounding box center [154, 53] width 28 height 18
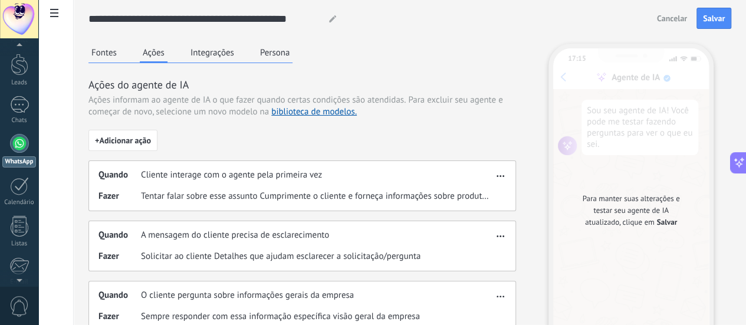
click at [293, 55] on button "Persona" at bounding box center [275, 53] width 36 height 18
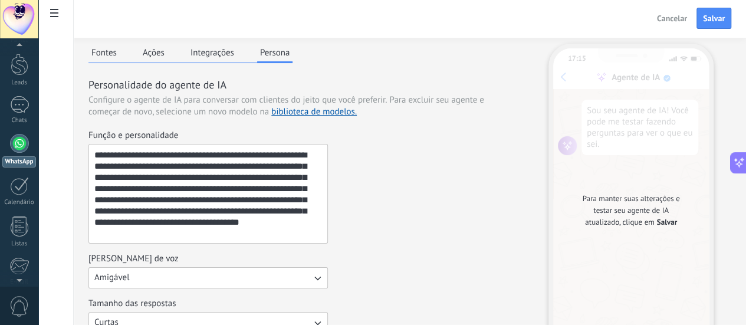
scroll to position [26, 0]
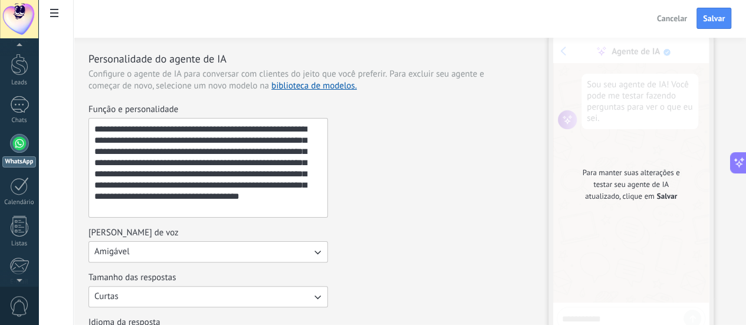
drag, startPoint x: 320, startPoint y: 212, endPoint x: 401, endPoint y: 225, distance: 82.5
click at [326, 217] on textarea "**********" at bounding box center [207, 168] width 237 height 99
click at [495, 218] on div "**********" at bounding box center [303, 161] width 428 height 114
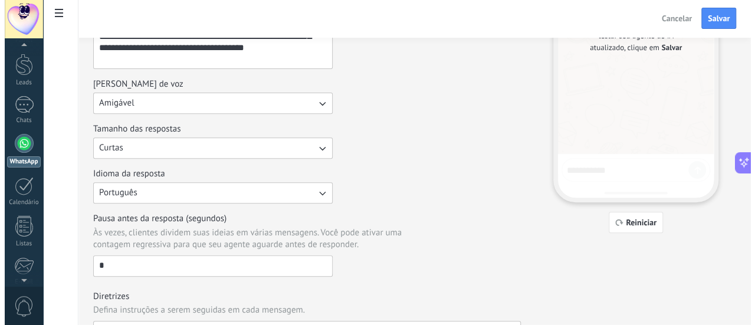
scroll to position [0, 0]
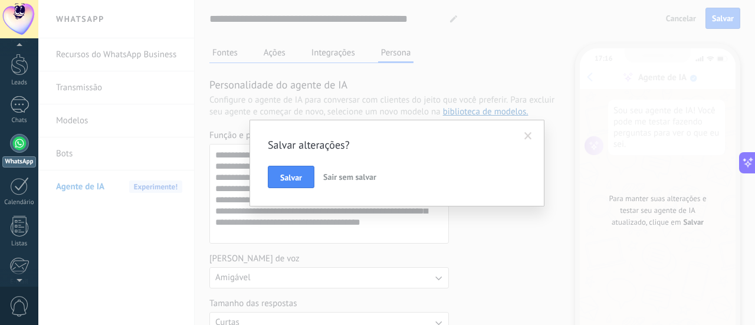
click at [337, 176] on span "Sair sem salvar" at bounding box center [349, 177] width 53 height 11
